Goal: Information Seeking & Learning: Learn about a topic

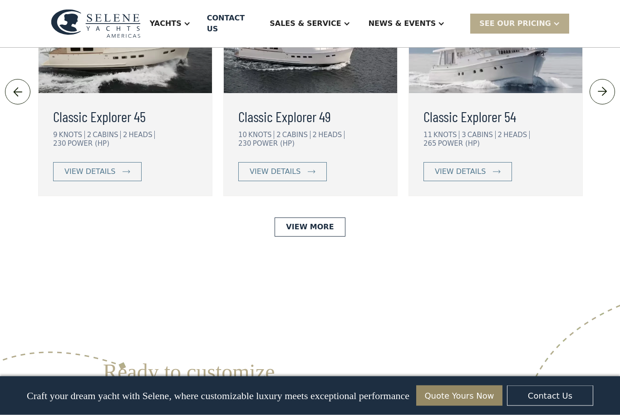
scroll to position [2097, 0]
click at [313, 218] on link "View More" at bounding box center [310, 227] width 70 height 19
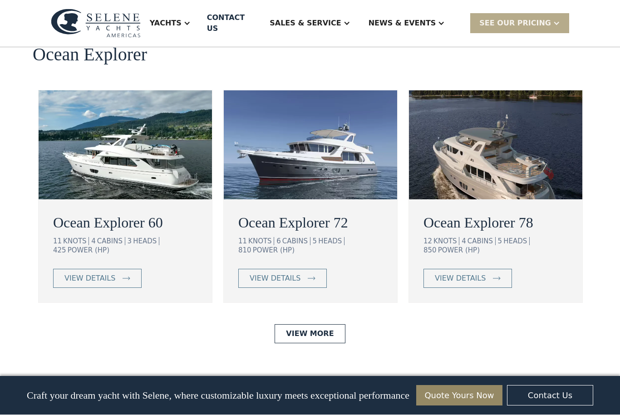
scroll to position [1656, 0]
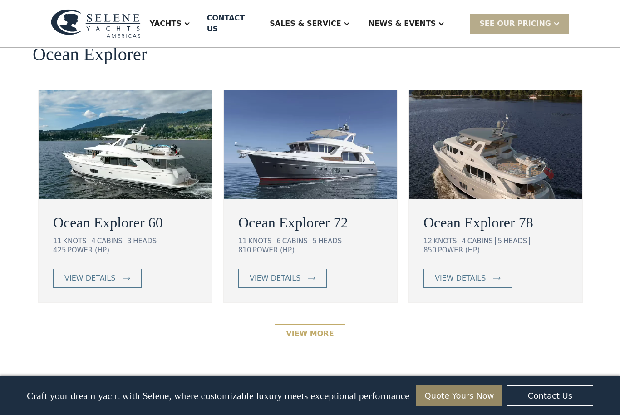
click at [324, 324] on link "View More" at bounding box center [310, 333] width 70 height 19
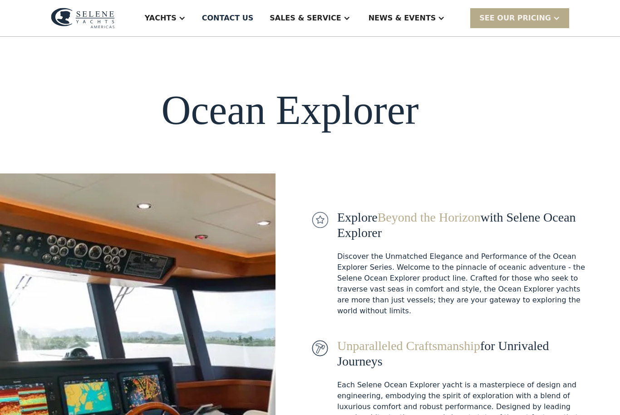
click at [177, 19] on div "Yachts" at bounding box center [161, 18] width 32 height 11
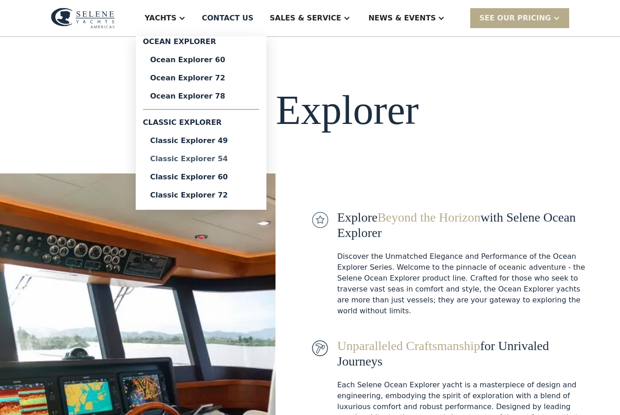
click at [220, 164] on link "Classic Explorer 54" at bounding box center [201, 159] width 116 height 18
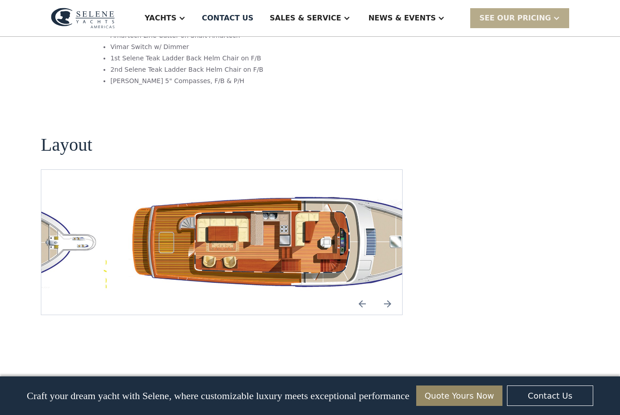
scroll to position [1586, 0]
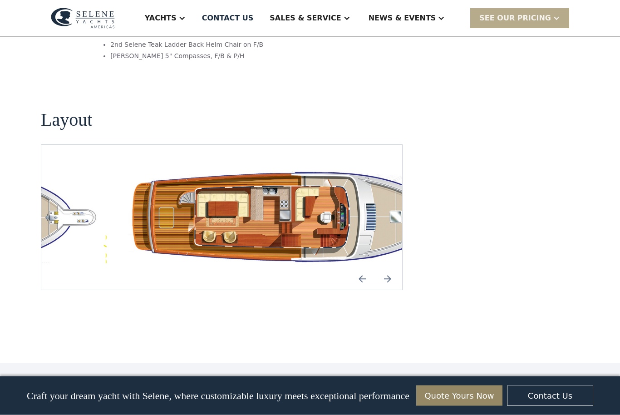
click at [388, 268] on img "Next slide" at bounding box center [388, 279] width 22 height 22
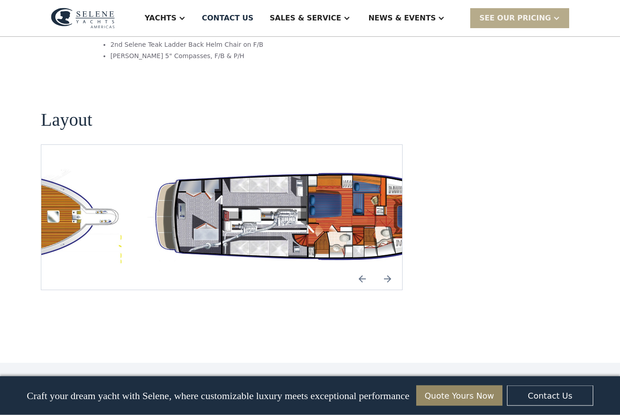
scroll to position [1586, 0]
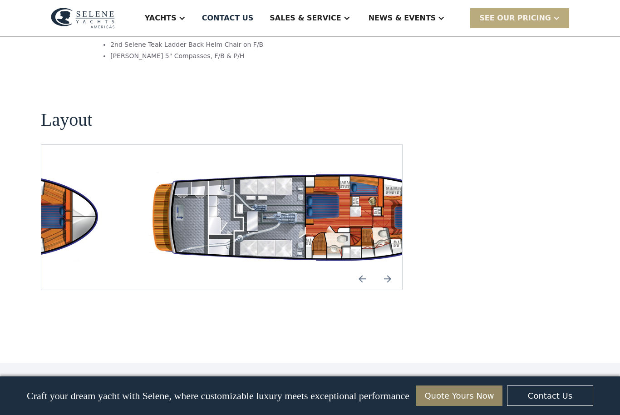
click at [533, 19] on div "SEE Our Pricing" at bounding box center [516, 18] width 72 height 11
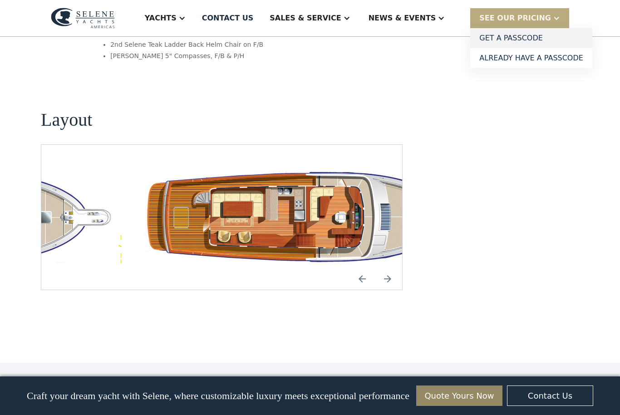
click at [524, 39] on link "Get a PASSCODE" at bounding box center [532, 38] width 122 height 20
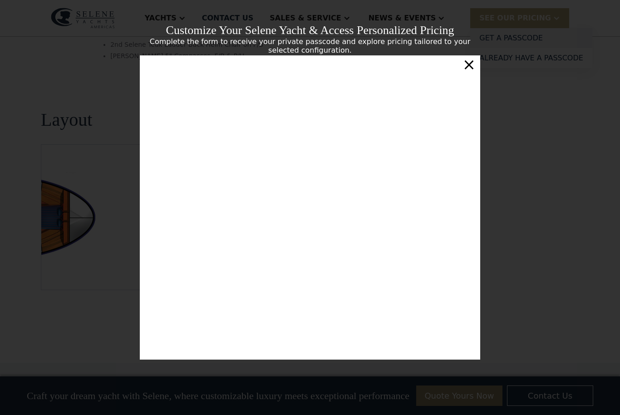
scroll to position [0, 0]
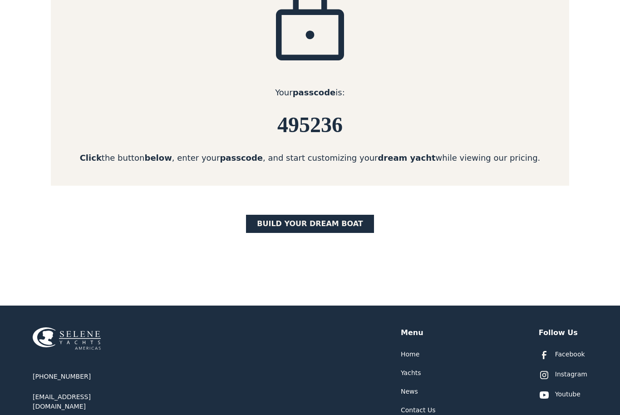
scroll to position [175, 0]
click at [340, 221] on link "BUILD yOUR dream boat" at bounding box center [310, 224] width 128 height 18
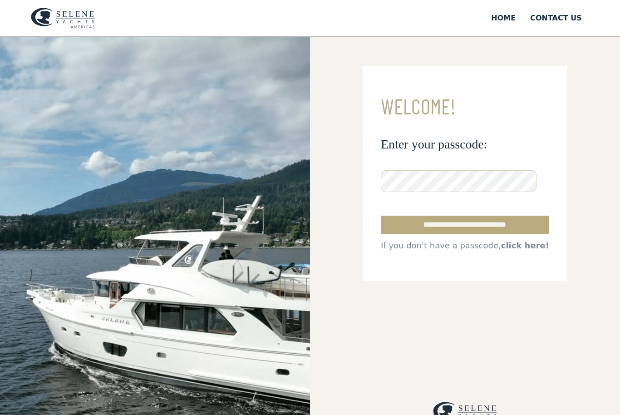
click at [498, 219] on input "**********" at bounding box center [465, 225] width 169 height 18
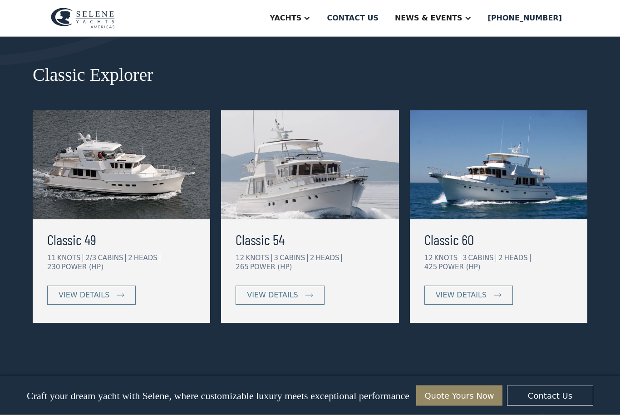
scroll to position [425, 0]
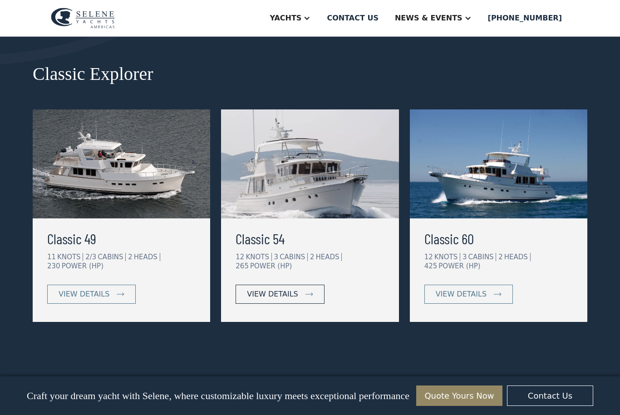
click at [300, 298] on link "view details" at bounding box center [280, 294] width 89 height 19
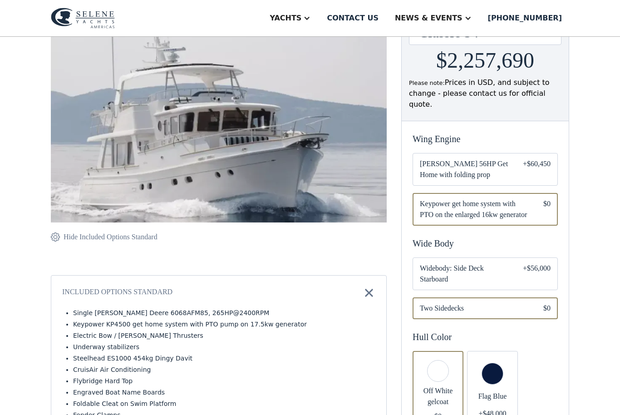
scroll to position [145, 0]
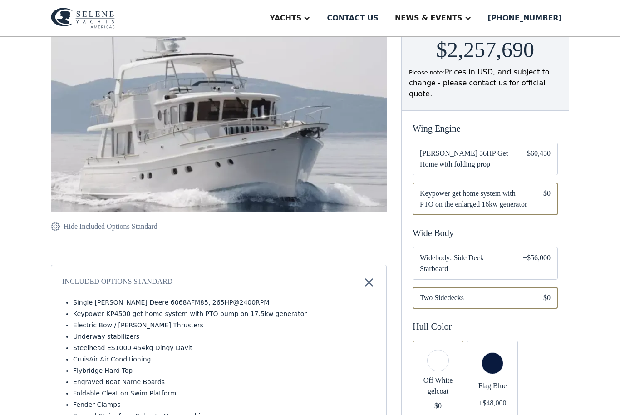
click at [518, 162] on div "Email Form" at bounding box center [485, 159] width 145 height 33
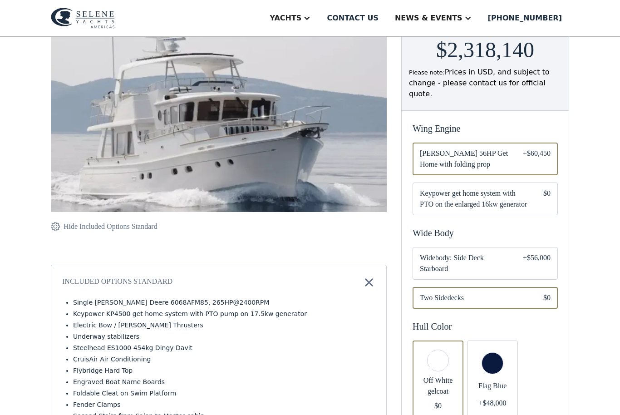
scroll to position [145, 0]
click at [512, 263] on div "Email Form" at bounding box center [485, 263] width 145 height 33
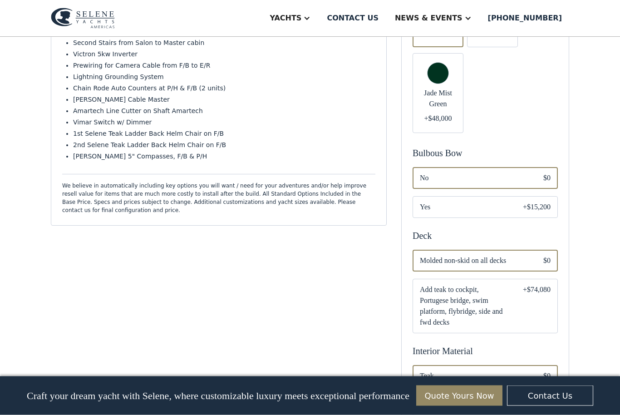
scroll to position [518, 0]
click at [506, 207] on span "Yes" at bounding box center [464, 207] width 89 height 11
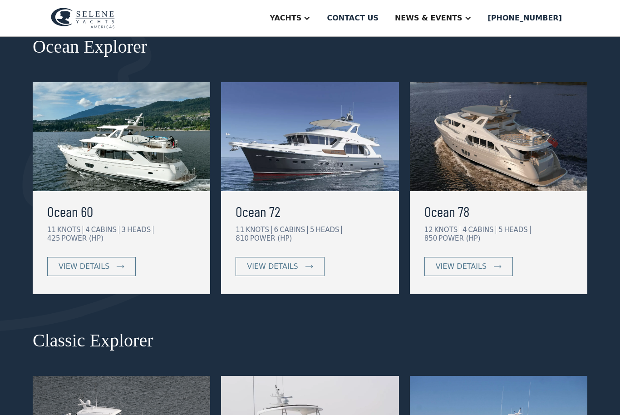
scroll to position [159, 0]
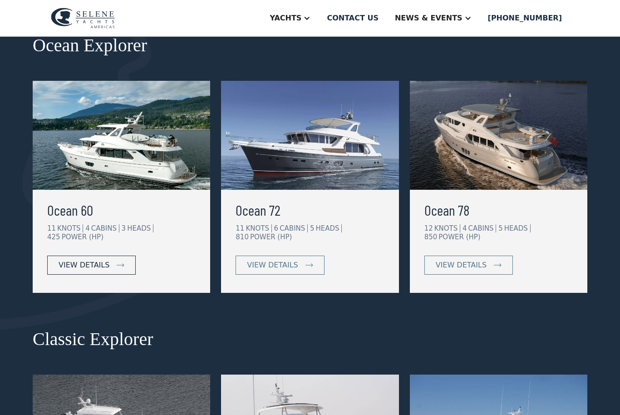
click at [99, 268] on div "view details" at bounding box center [84, 265] width 51 height 11
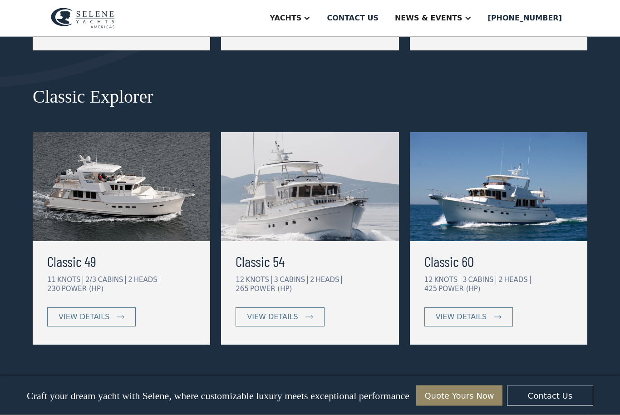
scroll to position [404, 0]
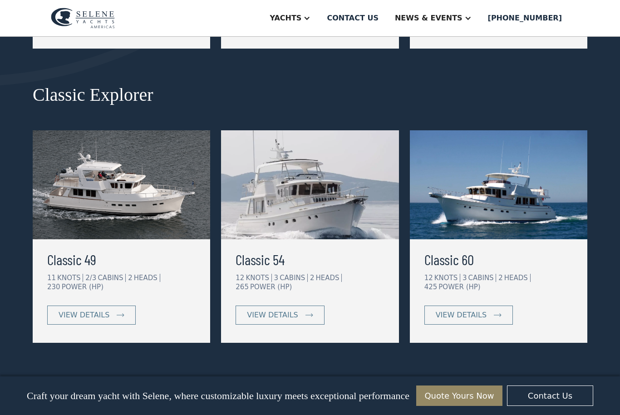
click at [520, 319] on div "Classic 60 12 KNOTS 3 CABINS 2 HEADS 425 POWER (HP) view details" at bounding box center [499, 291] width 178 height 104
click at [486, 317] on link "view details" at bounding box center [469, 315] width 89 height 19
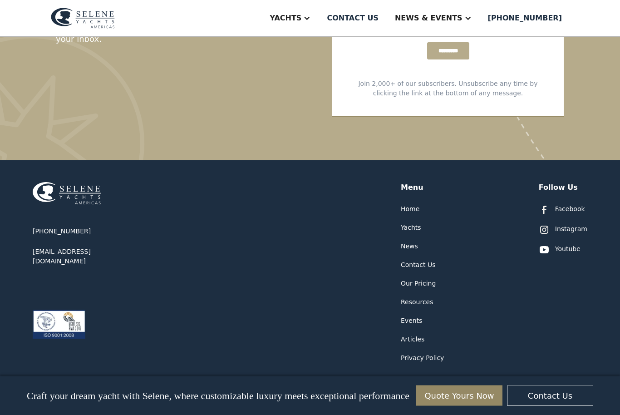
scroll to position [972, 0]
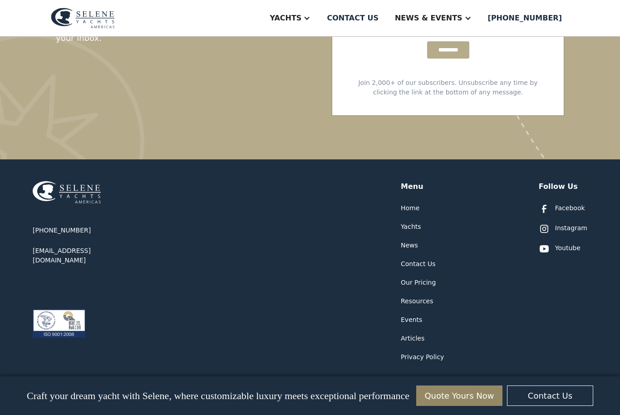
click at [413, 227] on div "Yachts" at bounding box center [411, 227] width 20 height 10
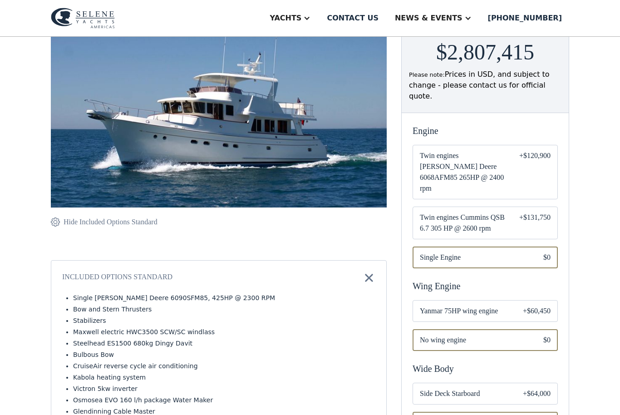
scroll to position [144, 0]
click at [488, 166] on span "Twin engines John Deere 6068AFM85 265HP @ 2400 rpm" at bounding box center [462, 172] width 85 height 44
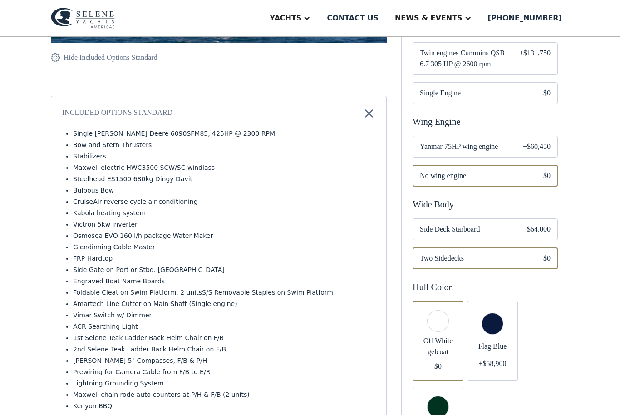
click at [488, 141] on span "Yanmar 75HP wing engine" at bounding box center [464, 146] width 89 height 11
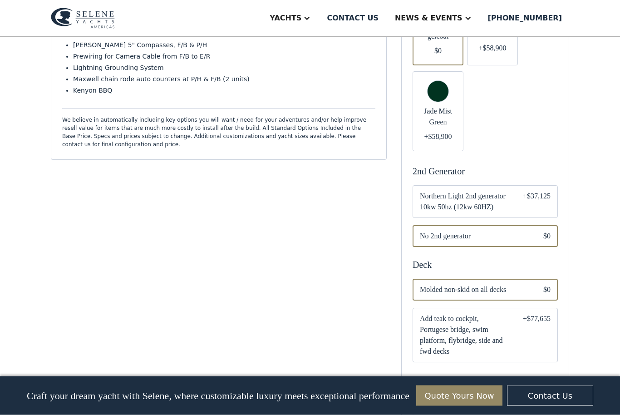
scroll to position [623, 0]
click at [482, 197] on span "Northern Light 2nd generator 10kw 50hz (12kw 60HZ)" at bounding box center [464, 202] width 89 height 22
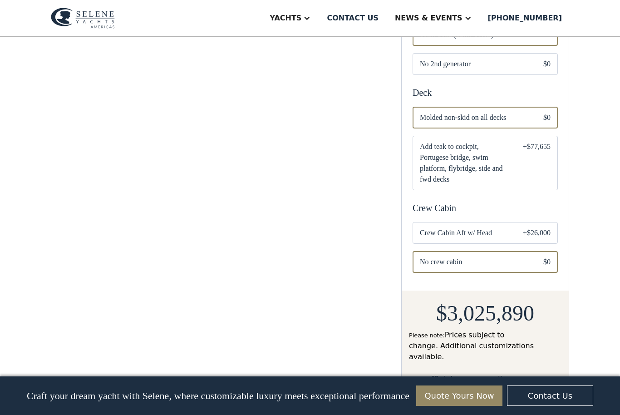
scroll to position [795, 0]
click at [474, 228] on span "Crew Cabin Aft w/ Head" at bounding box center [464, 233] width 89 height 11
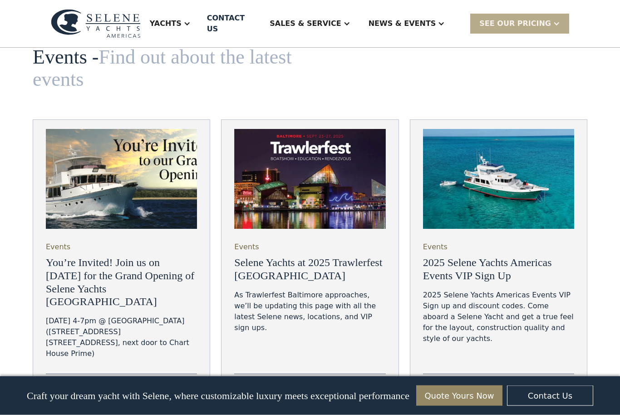
scroll to position [3165, 0]
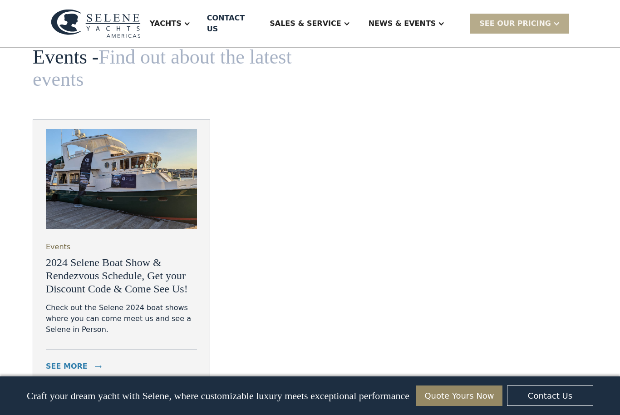
click at [77, 361] on div "see more" at bounding box center [67, 366] width 42 height 11
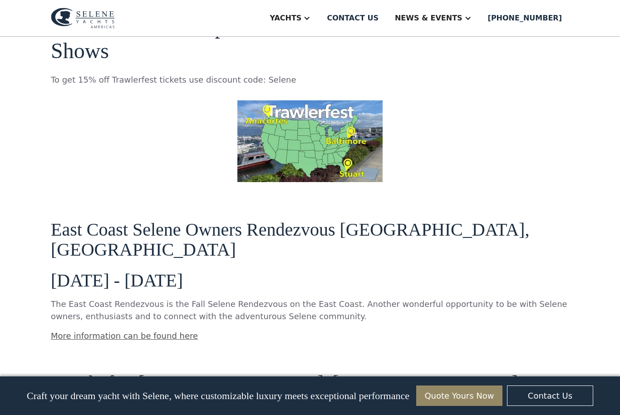
scroll to position [595, 0]
